Goal: Navigation & Orientation: Find specific page/section

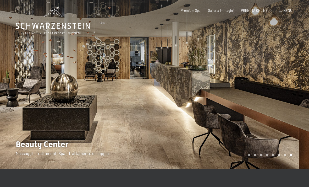
click at [32, 131] on div at bounding box center [77, 83] width 154 height 170
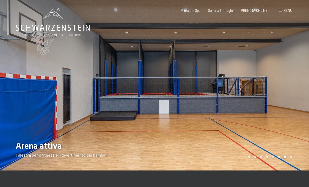
scroll to position [0, 0]
click at [9, 61] on div at bounding box center [77, 85] width 154 height 170
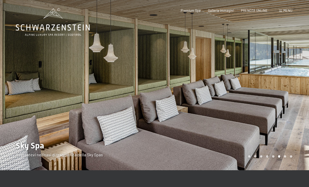
click at [17, 74] on div at bounding box center [77, 85] width 154 height 170
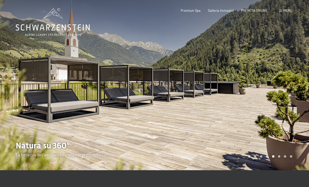
click at [224, 90] on div at bounding box center [231, 85] width 154 height 170
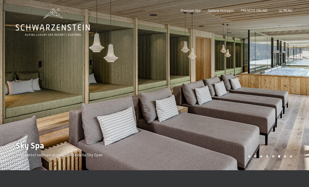
click at [262, 106] on div at bounding box center [231, 85] width 154 height 170
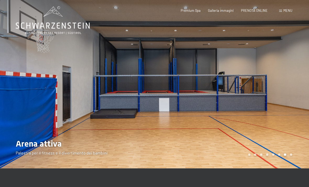
scroll to position [0, 0]
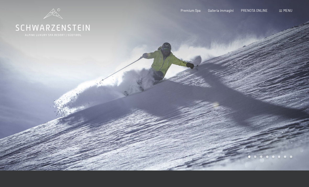
click at [281, 12] on div "Menu" at bounding box center [285, 10] width 13 height 5
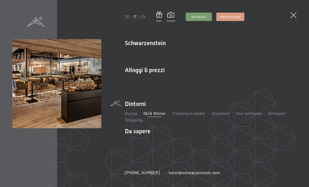
click at [149, 60] on link "Family" at bounding box center [151, 58] width 12 height 5
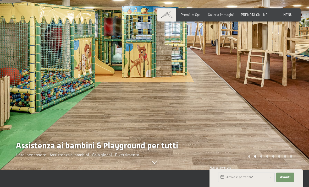
click at [28, 88] on div at bounding box center [77, 76] width 154 height 187
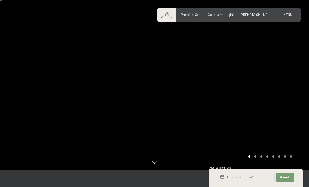
click at [244, 70] on div at bounding box center [231, 76] width 154 height 187
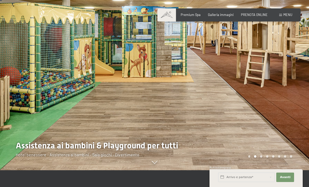
click at [255, 69] on div at bounding box center [231, 76] width 154 height 187
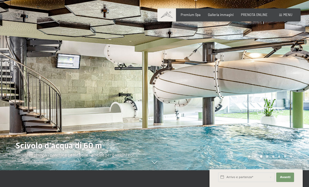
click at [26, 76] on div at bounding box center [77, 76] width 154 height 187
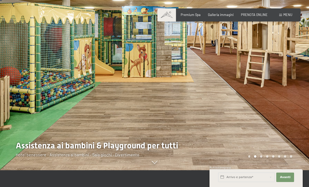
click at [209, 114] on div at bounding box center [231, 76] width 154 height 187
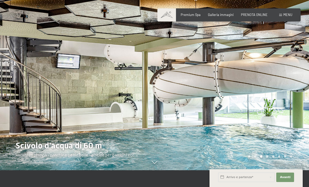
click at [286, 120] on div at bounding box center [231, 76] width 154 height 187
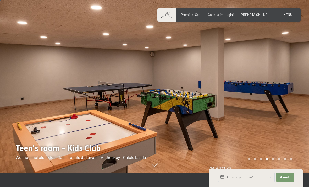
scroll to position [13, 0]
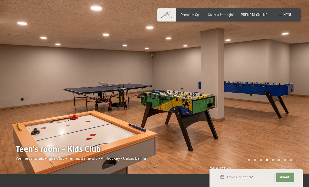
click at [20, 120] on div at bounding box center [77, 80] width 154 height 187
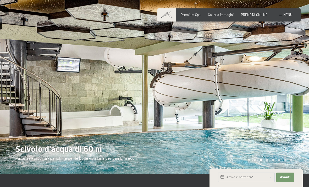
click at [12, 118] on div at bounding box center [77, 80] width 154 height 187
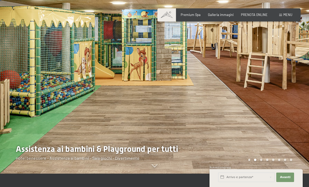
click at [104, 141] on div at bounding box center [77, 80] width 154 height 187
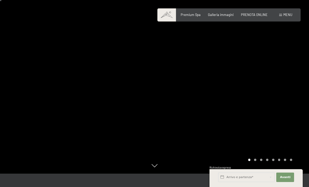
click at [291, 125] on div at bounding box center [231, 80] width 154 height 187
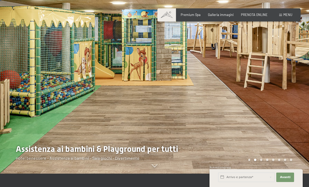
click at [239, 147] on div at bounding box center [231, 80] width 154 height 187
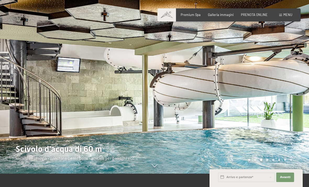
click at [99, 130] on div at bounding box center [77, 80] width 154 height 187
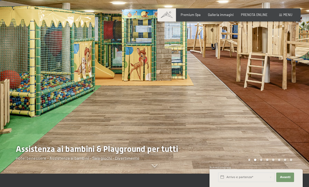
click at [91, 144] on div at bounding box center [77, 80] width 154 height 187
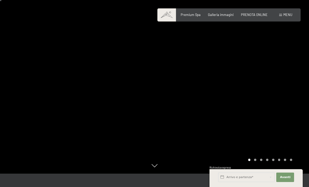
click at [252, 108] on div at bounding box center [231, 80] width 154 height 187
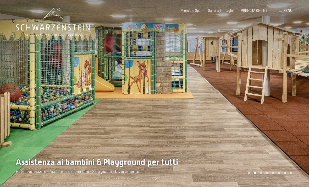
scroll to position [0, 0]
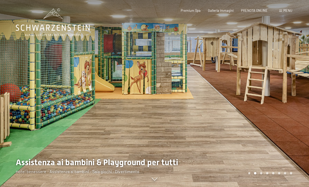
click at [2, 164] on div at bounding box center [77, 93] width 154 height 187
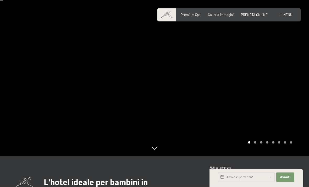
scroll to position [31, 0]
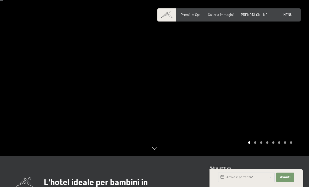
click at [213, 122] on div at bounding box center [231, 62] width 154 height 187
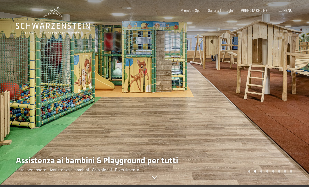
scroll to position [1, 0]
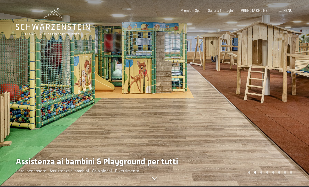
click at [237, 88] on div at bounding box center [231, 92] width 154 height 187
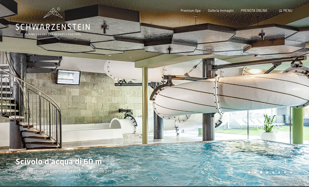
click at [283, 121] on div at bounding box center [231, 92] width 154 height 187
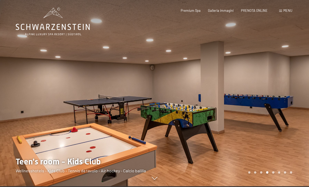
click at [246, 84] on div at bounding box center [231, 92] width 154 height 187
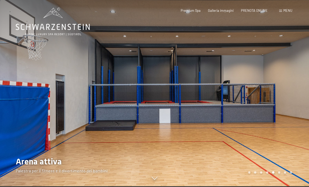
click at [273, 86] on div at bounding box center [231, 92] width 154 height 187
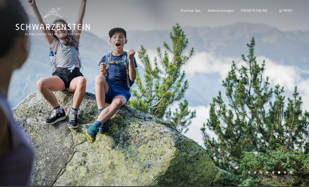
click at [99, 89] on div at bounding box center [77, 92] width 154 height 187
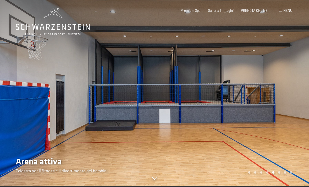
click at [267, 84] on div at bounding box center [231, 92] width 154 height 187
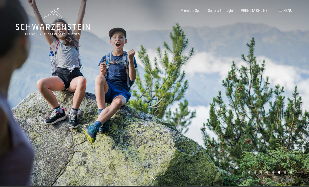
click at [266, 84] on div at bounding box center [231, 92] width 154 height 187
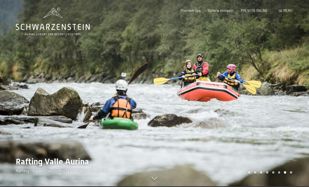
click at [263, 94] on div at bounding box center [231, 92] width 154 height 187
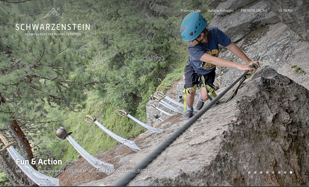
click at [268, 89] on div at bounding box center [231, 92] width 154 height 187
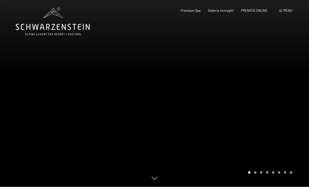
click at [163, 79] on div at bounding box center [231, 92] width 154 height 187
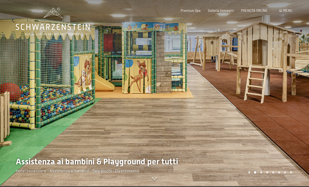
click at [135, 79] on div at bounding box center [77, 92] width 154 height 187
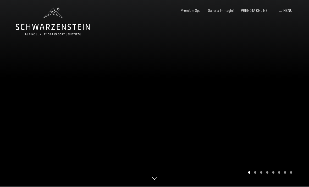
click at [164, 89] on div at bounding box center [231, 92] width 154 height 187
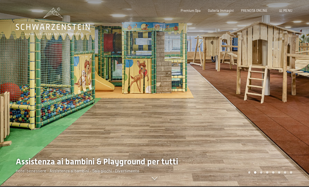
click at [156, 101] on div at bounding box center [231, 92] width 154 height 187
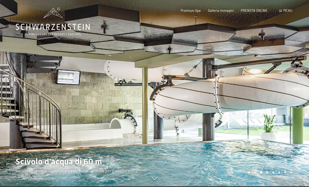
click at [175, 108] on div at bounding box center [231, 92] width 154 height 187
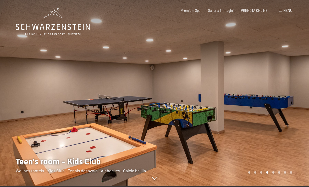
click at [165, 107] on div at bounding box center [231, 92] width 154 height 187
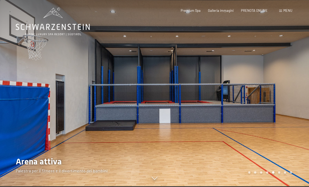
click at [146, 103] on div at bounding box center [77, 92] width 154 height 187
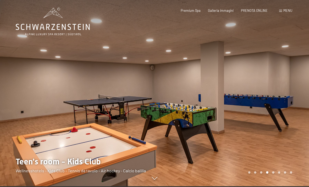
click at [153, 97] on div at bounding box center [77, 92] width 154 height 187
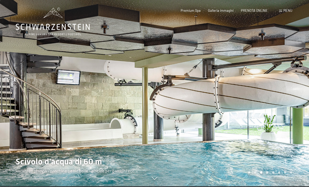
click at [153, 102] on div at bounding box center [77, 92] width 154 height 187
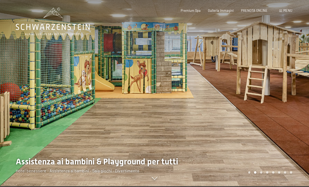
click at [150, 108] on div at bounding box center [77, 92] width 154 height 187
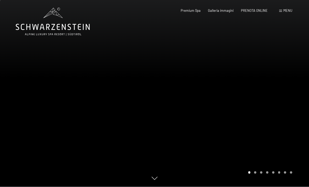
click at [154, 109] on div at bounding box center [77, 92] width 154 height 187
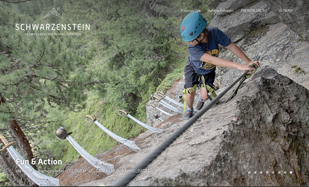
click at [153, 110] on div at bounding box center [77, 92] width 154 height 187
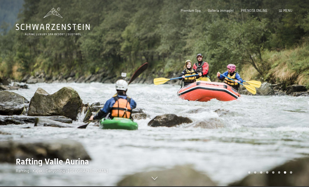
click at [161, 110] on div at bounding box center [231, 92] width 154 height 187
click at [164, 107] on div at bounding box center [231, 92] width 154 height 187
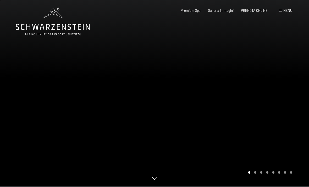
click at [167, 110] on div at bounding box center [231, 92] width 154 height 187
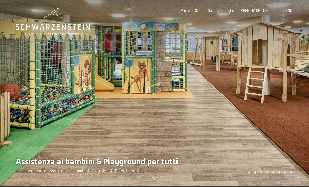
click at [162, 111] on div at bounding box center [231, 92] width 154 height 187
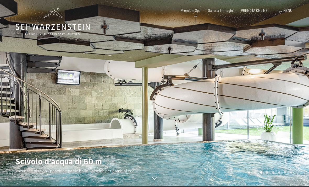
click at [150, 106] on div at bounding box center [77, 92] width 154 height 187
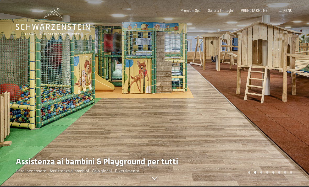
click at [154, 107] on div at bounding box center [77, 92] width 154 height 187
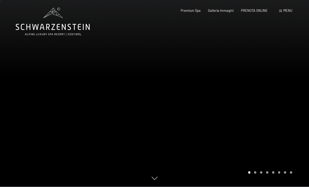
click at [154, 105] on div at bounding box center [77, 92] width 154 height 187
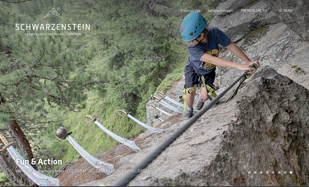
click at [160, 104] on div at bounding box center [231, 92] width 154 height 187
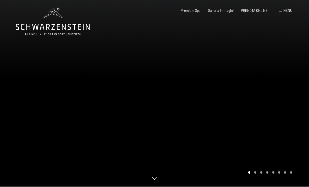
click at [95, 87] on div at bounding box center [77, 92] width 154 height 187
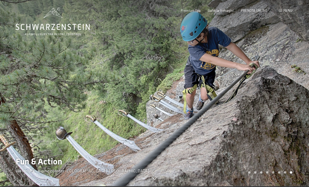
click at [90, 82] on div at bounding box center [77, 92] width 154 height 187
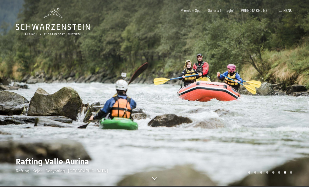
click at [11, 139] on div at bounding box center [77, 92] width 154 height 187
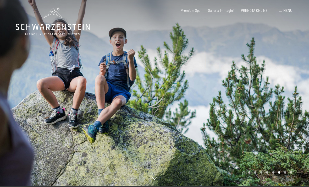
click at [192, 122] on div at bounding box center [231, 92] width 154 height 187
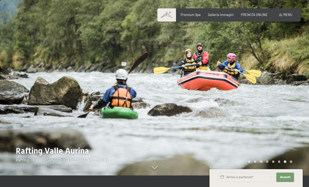
scroll to position [13, 0]
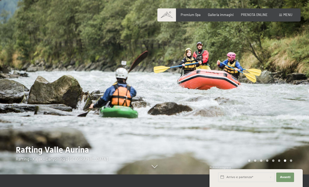
click at [27, 109] on div at bounding box center [77, 80] width 154 height 187
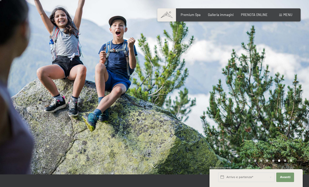
click at [16, 102] on div at bounding box center [77, 80] width 154 height 187
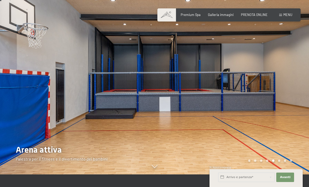
click at [15, 113] on div at bounding box center [77, 80] width 154 height 187
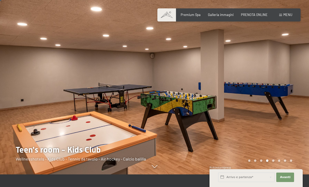
click at [20, 111] on div at bounding box center [77, 80] width 154 height 187
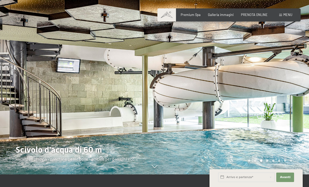
click at [27, 118] on div at bounding box center [77, 80] width 154 height 187
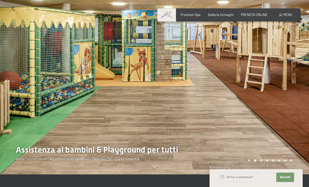
click at [22, 112] on div at bounding box center [77, 80] width 154 height 187
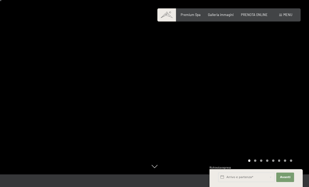
click at [217, 118] on div at bounding box center [231, 80] width 154 height 187
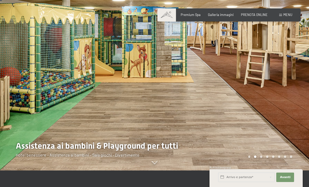
scroll to position [17, 0]
